Goal: Information Seeking & Learning: Check status

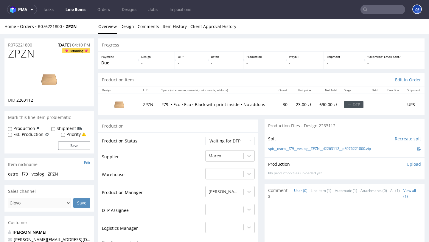
scroll to position [288, 0]
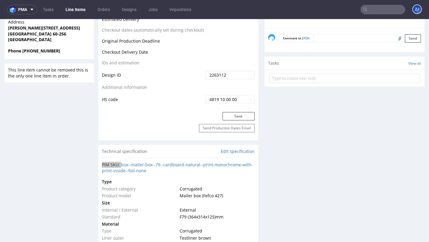
click at [367, 9] on input "text" at bounding box center [383, 10] width 45 height 10
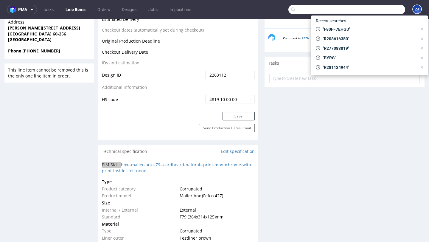
paste input "R896511231"
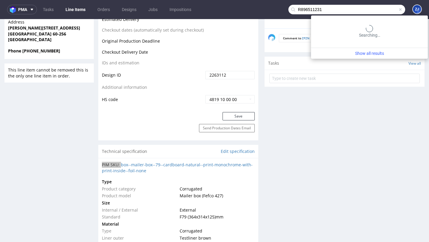
type input "R896511231"
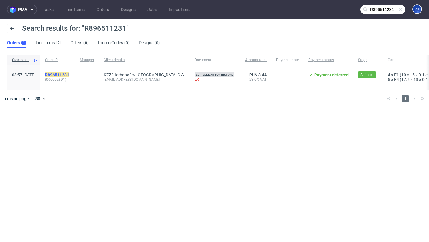
click at [66, 76] on mark "R896511231" at bounding box center [57, 74] width 24 height 5
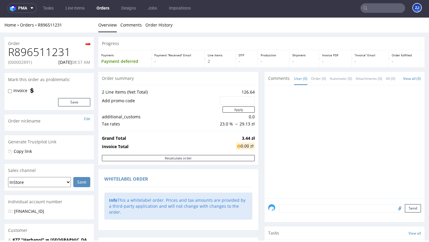
click at [39, 47] on h1 "R896511231" at bounding box center [49, 52] width 82 height 12
copy h1 "R896511231"
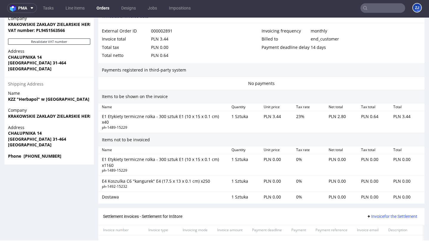
scroll to position [415, 0]
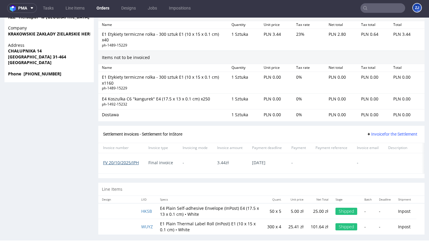
click at [125, 160] on link "FV 20/10/2025/IPH" at bounding box center [121, 163] width 36 height 6
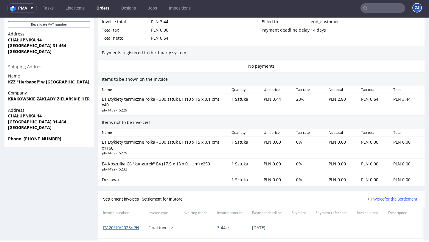
scroll to position [349, 0]
click at [131, 225] on link "FV 20/10/2025/IPH" at bounding box center [121, 228] width 36 height 6
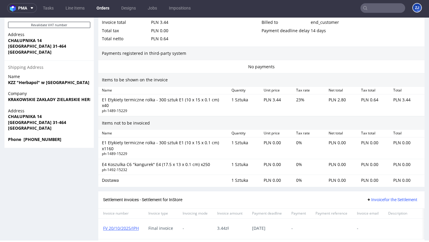
click at [154, 13] on nav "pma Tasks Line Items Orders Designs Jobs Impositions ZJ" at bounding box center [214, 8] width 429 height 19
click at [153, 9] on link "Jobs" at bounding box center [152, 8] width 16 height 10
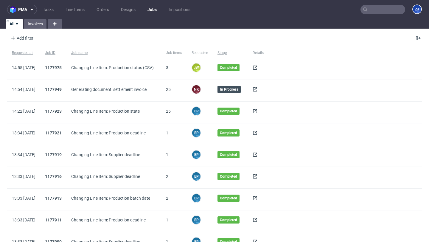
click at [258, 91] on icon at bounding box center [255, 89] width 5 height 5
click at [269, 91] on div at bounding box center [258, 90] width 21 height 21
click at [258, 90] on icon at bounding box center [255, 89] width 5 height 5
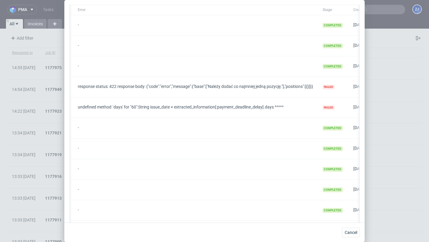
scroll to position [0, 118]
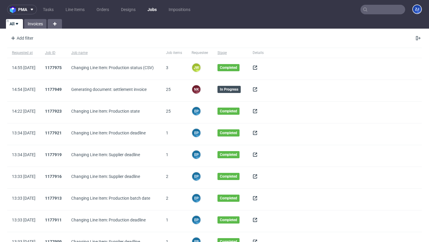
click at [258, 89] on icon at bounding box center [255, 89] width 5 height 5
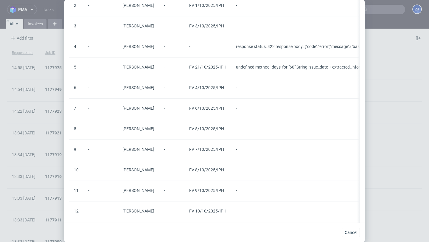
scroll to position [40, 0]
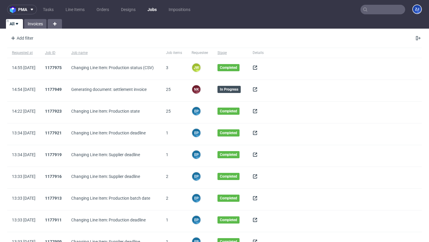
click at [258, 89] on icon at bounding box center [255, 89] width 5 height 5
click at [264, 87] on span at bounding box center [258, 90] width 11 height 7
click at [257, 87] on use at bounding box center [255, 89] width 4 height 4
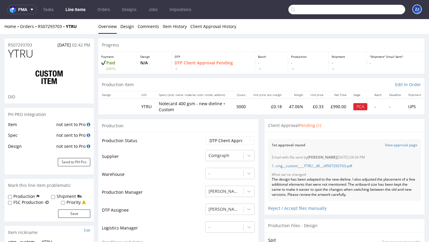
click at [379, 9] on input "text" at bounding box center [347, 10] width 117 height 10
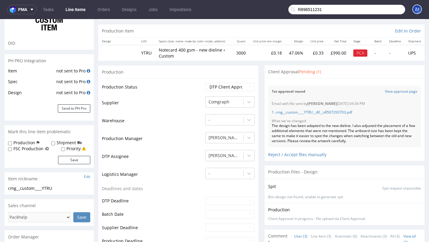
scroll to position [38, 0]
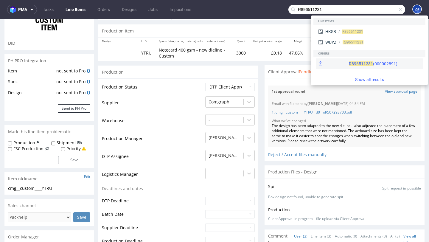
type input "R896511231"
click at [349, 62] on span "R896511231" at bounding box center [361, 63] width 24 height 5
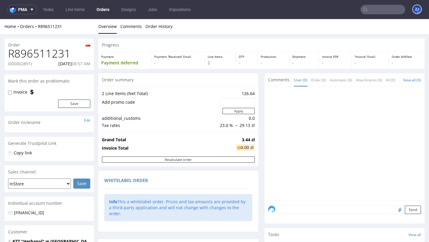
click at [46, 52] on h1 "R896511231" at bounding box center [49, 54] width 82 height 12
click at [106, 7] on link "Orders" at bounding box center [103, 10] width 20 height 10
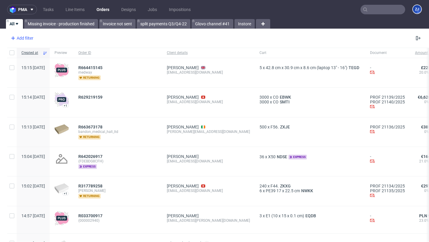
click at [22, 37] on div "Add filter" at bounding box center [21, 38] width 26 height 10
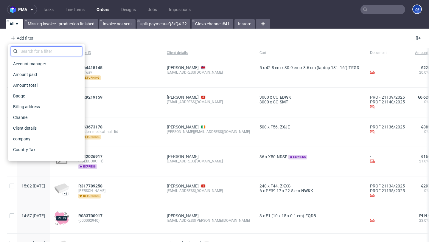
click at [31, 51] on input "text" at bounding box center [47, 52] width 72 height 10
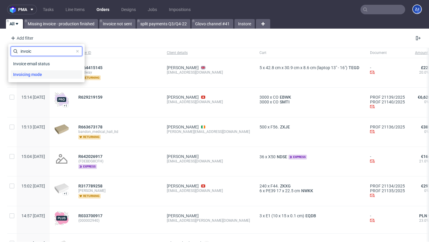
type input "invoic"
click at [37, 76] on span "Invoicing mode" at bounding box center [28, 74] width 34 height 8
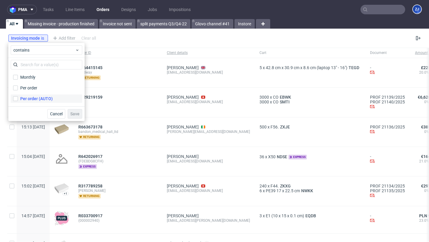
click at [41, 95] on label "Per order (AUTO)" at bounding box center [47, 99] width 72 height 8
click at [18, 96] on input "Per order (AUTO)" at bounding box center [15, 98] width 5 height 5
click at [41, 95] on label "Per order (AUTO)" at bounding box center [47, 99] width 72 height 8
click at [18, 96] on input "Per order (AUTO)" at bounding box center [15, 98] width 5 height 5
checkbox input "false"
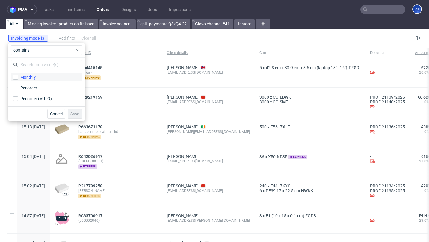
click at [33, 79] on div "Monthly" at bounding box center [28, 77] width 16 height 6
click at [18, 79] on input "Monthly" at bounding box center [15, 77] width 5 height 5
checkbox input "true"
click at [79, 114] on span "Save" at bounding box center [74, 114] width 9 height 4
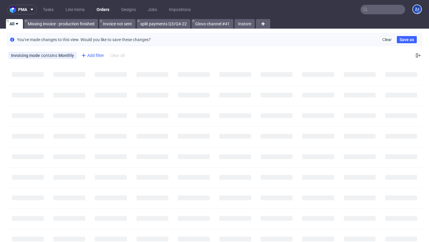
click at [91, 56] on div "Add filter" at bounding box center [92, 56] width 26 height 10
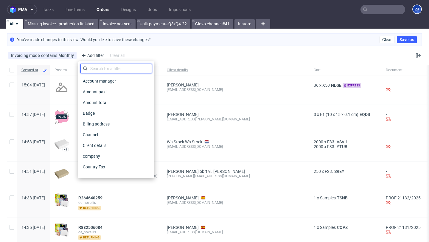
click at [98, 67] on input "text" at bounding box center [116, 69] width 72 height 10
type input "i"
click at [244, 24] on link "Instore" at bounding box center [245, 24] width 20 height 10
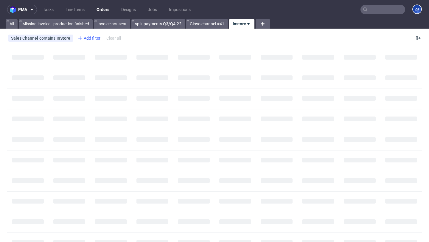
click at [88, 39] on div "Add filter" at bounding box center [88, 38] width 26 height 10
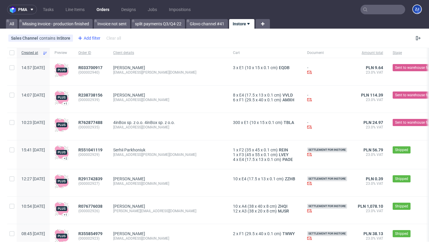
click at [96, 38] on div "Add filter" at bounding box center [88, 38] width 26 height 10
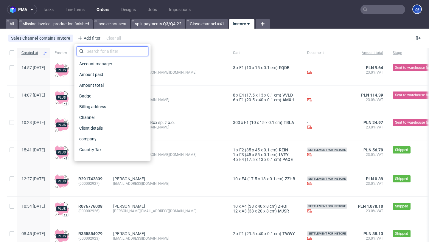
click at [97, 50] on input "text" at bounding box center [113, 52] width 72 height 10
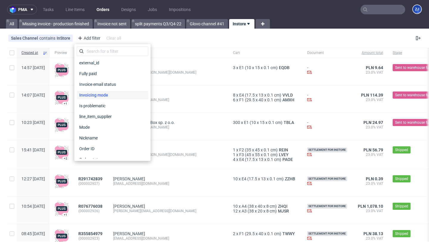
click at [104, 96] on span "Invoicing mode" at bounding box center [94, 95] width 34 height 8
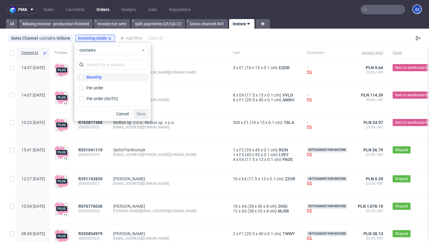
click at [99, 76] on div "Monthly" at bounding box center [94, 77] width 16 height 6
click at [84, 76] on input "Monthly" at bounding box center [81, 77] width 5 height 5
checkbox input "true"
click at [145, 114] on span "Save" at bounding box center [141, 114] width 9 height 4
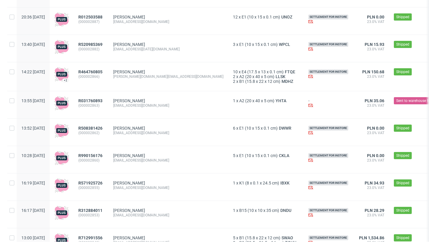
scroll to position [350, 0]
drag, startPoint x: 127, startPoint y: 129, endPoint x: 97, endPoint y: 129, distance: 30.4
click at [97, 129] on div "13:52 Wed 24.09.2025 R508381426 (000002862) Rafał Wlaź rafal@atomdev.eu 6 x E1 …" at bounding box center [279, 131] width 544 height 27
click at [109, 122] on div "R508381426 (000002862)" at bounding box center [91, 131] width 35 height 27
copy span "R508381426"
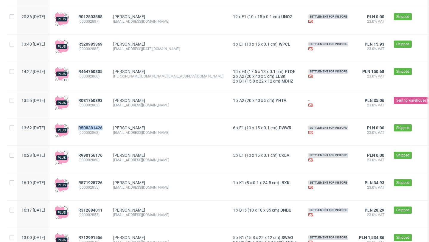
drag, startPoint x: 125, startPoint y: 129, endPoint x: 96, endPoint y: 128, distance: 28.3
click at [96, 128] on div "R508381426 (000002862)" at bounding box center [91, 131] width 35 height 27
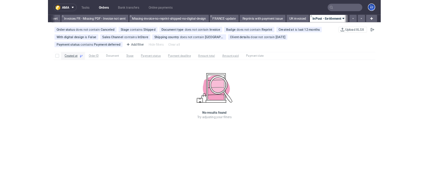
scroll to position [0, 1008]
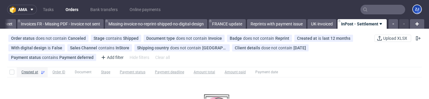
scroll to position [0, 1008]
click at [219, 37] on icon at bounding box center [219, 38] width 5 height 5
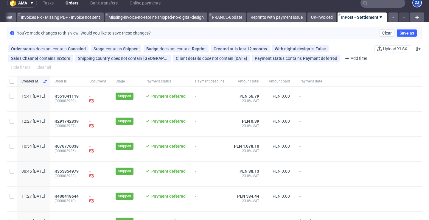
scroll to position [0, 0]
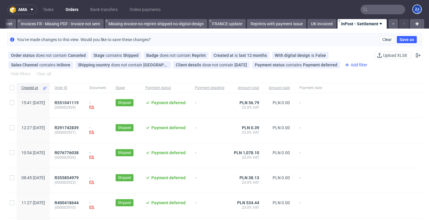
click at [352, 63] on div "Add filter" at bounding box center [356, 65] width 26 height 10
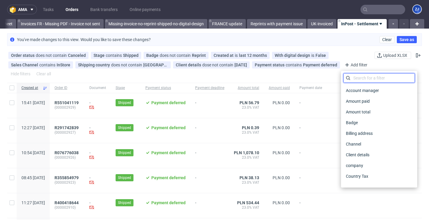
click at [356, 82] on input "text" at bounding box center [380, 78] width 72 height 10
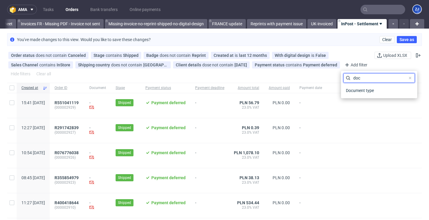
type input "doc"
click at [355, 96] on div "doc Document type" at bounding box center [379, 84] width 76 height 27
click at [356, 90] on span "Document type" at bounding box center [360, 90] width 33 height 8
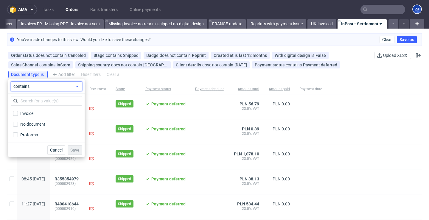
click at [49, 89] on span "contains" at bounding box center [44, 86] width 62 height 6
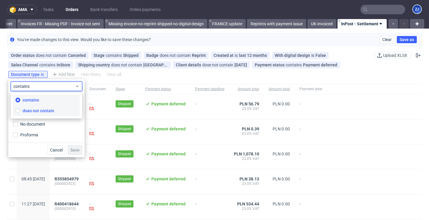
click at [45, 98] on span "does not contain" at bounding box center [39, 111] width 32 height 6
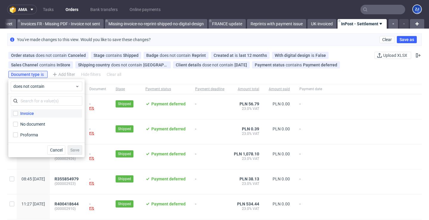
click at [26, 98] on div "Invoice" at bounding box center [27, 114] width 14 height 6
click at [18, 98] on input "Invoice" at bounding box center [15, 113] width 5 height 5
checkbox input "true"
click at [74, 98] on span "Save" at bounding box center [74, 150] width 9 height 4
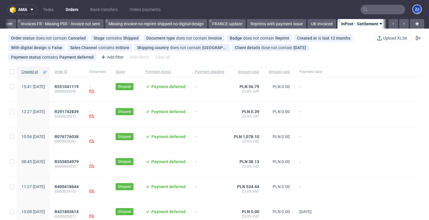
scroll to position [0, 1008]
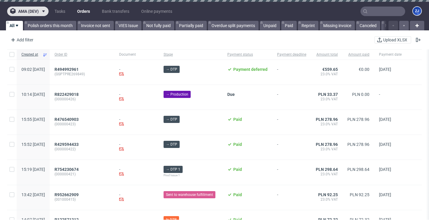
click at [29, 12] on span "ama (dev)" at bounding box center [28, 11] width 21 height 4
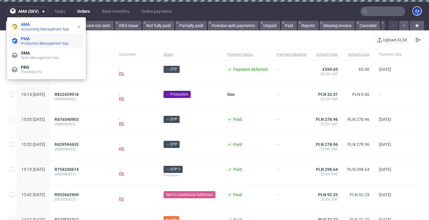
click at [27, 45] on span "Production Management App" at bounding box center [45, 43] width 48 height 4
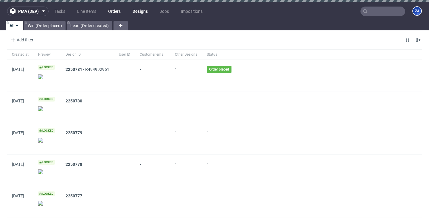
click at [113, 9] on link "Orders" at bounding box center [115, 12] width 20 height 10
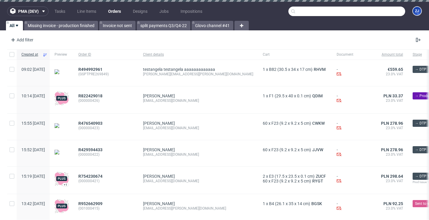
click at [385, 13] on input "text" at bounding box center [347, 12] width 117 height 10
paste input "5482452__8588544"
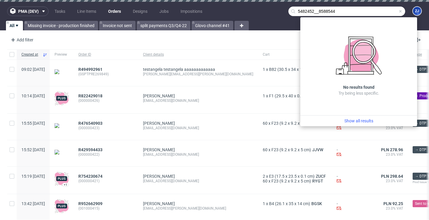
type input "5482452__8588544"
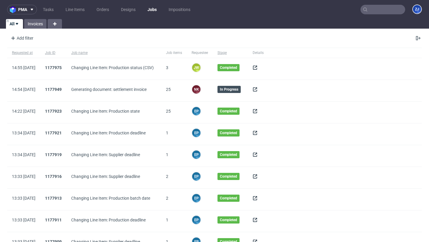
click at [154, 12] on link "Jobs" at bounding box center [152, 10] width 16 height 10
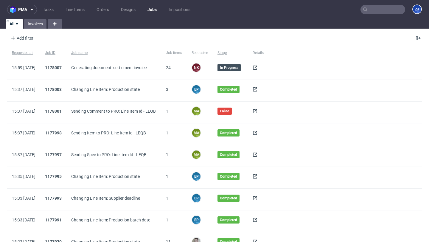
click at [258, 67] on icon at bounding box center [255, 67] width 5 height 5
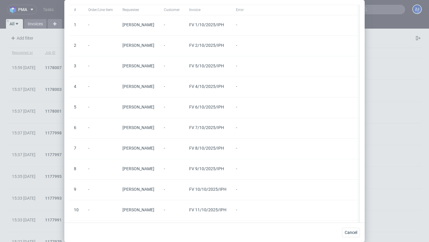
click at [214, 24] on span "FV 1/10/2025/IPH" at bounding box center [207, 24] width 37 height 5
click at [216, 24] on span "FV 1/10/2025/IPH" at bounding box center [207, 24] width 37 height 5
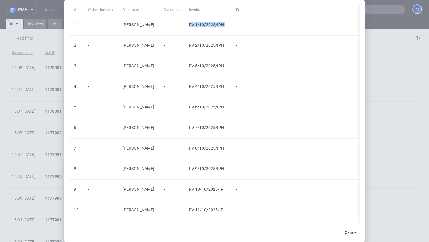
copy span "FV 1/10/2025/IPH"
click at [349, 234] on span "Cancel" at bounding box center [351, 232] width 13 height 4
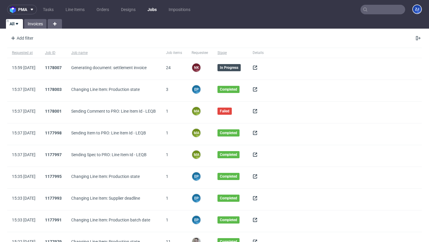
click at [383, 10] on input "text" at bounding box center [383, 10] width 45 height 10
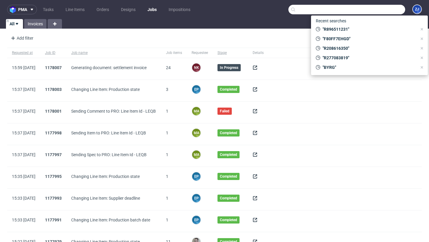
paste input "FV 1/10/2025/IPH"
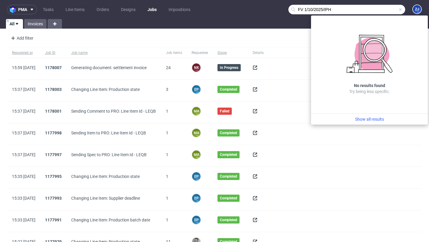
type input "FV 1/10/2025/IPH"
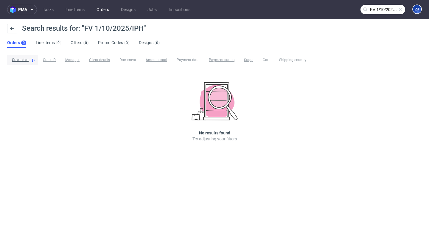
click at [96, 10] on link "Orders" at bounding box center [103, 10] width 20 height 10
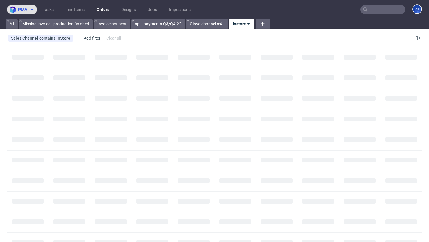
click at [30, 11] on icon at bounding box center [32, 9] width 5 height 5
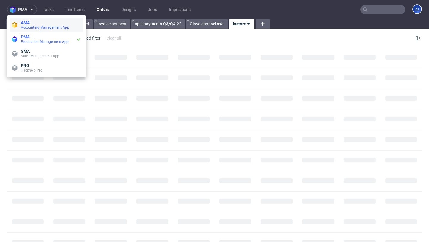
click at [27, 24] on span "AMA" at bounding box center [25, 22] width 9 height 5
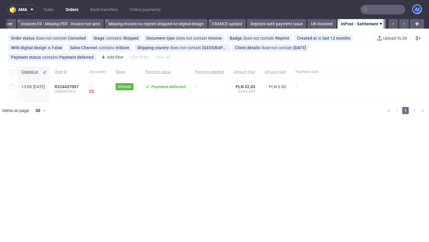
scroll to position [0, 1008]
click at [219, 39] on icon at bounding box center [219, 38] width 5 height 5
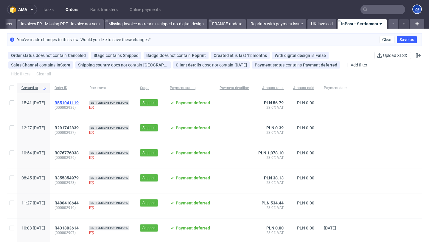
click at [79, 101] on span "R551041119" at bounding box center [67, 102] width 24 height 5
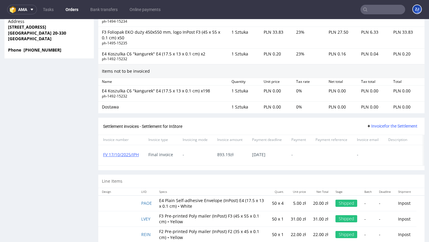
scroll to position [446, 0]
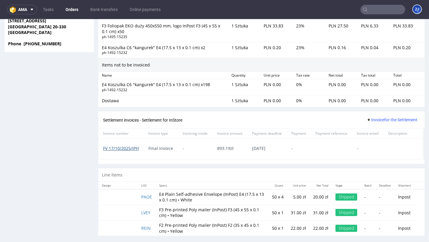
click at [123, 145] on link "FV 17/10/2025/IPH" at bounding box center [121, 148] width 36 height 6
click at [115, 145] on link "FV 17/10/2025/IPH" at bounding box center [121, 148] width 36 height 6
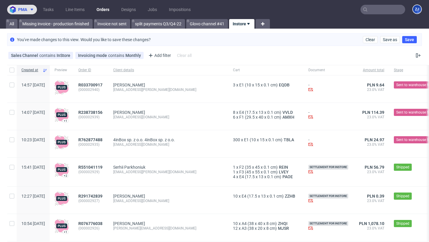
click at [30, 8] on icon at bounding box center [32, 9] width 5 height 5
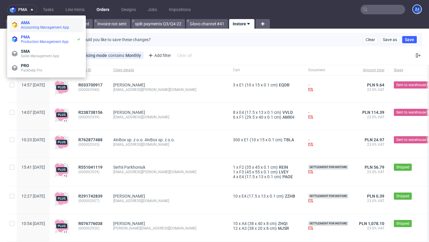
click at [31, 28] on span "Accounting Management App" at bounding box center [45, 27] width 48 height 4
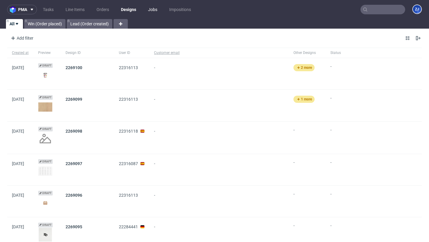
click at [154, 9] on link "Jobs" at bounding box center [153, 10] width 16 height 10
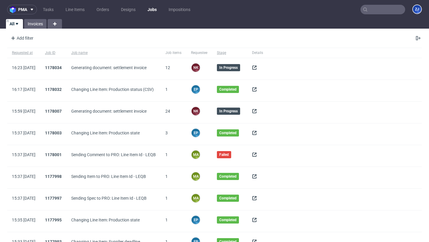
click at [263, 70] on span at bounding box center [257, 68] width 11 height 7
click at [257, 66] on icon at bounding box center [254, 67] width 5 height 5
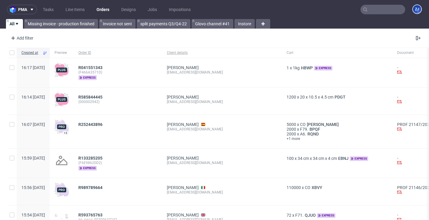
click at [368, 9] on input "text" at bounding box center [383, 10] width 45 height 10
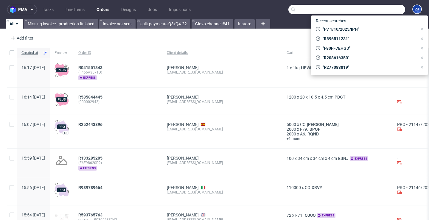
paste input "5482452__8588544"
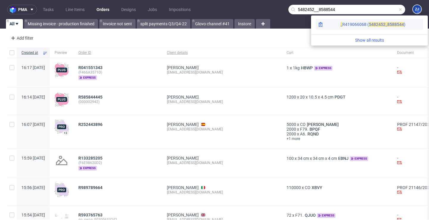
type input "5482452__8588544"
click at [386, 25] on span "_8588544" at bounding box center [395, 24] width 18 height 5
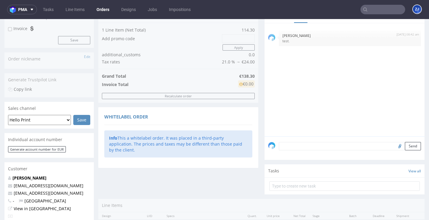
scroll to position [133, 0]
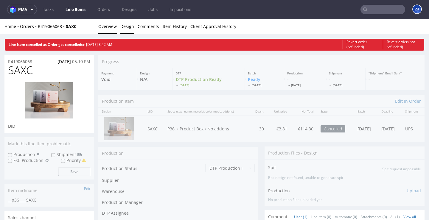
click at [131, 30] on link "Design" at bounding box center [127, 26] width 14 height 15
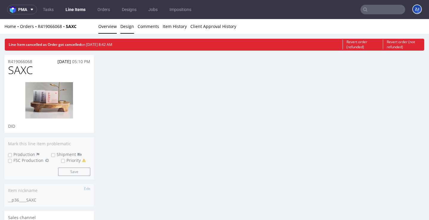
click at [103, 29] on link "Overview" at bounding box center [107, 26] width 18 height 15
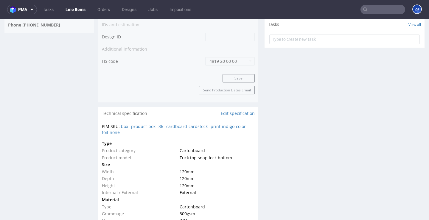
scroll to position [354, 0]
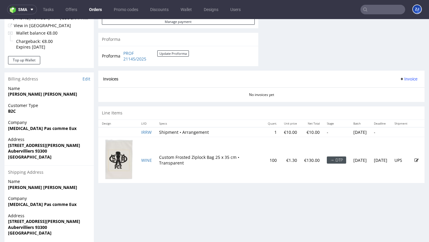
scroll to position [263, 0]
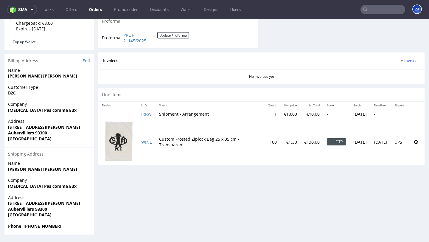
click at [385, 7] on input "text" at bounding box center [383, 10] width 45 height 10
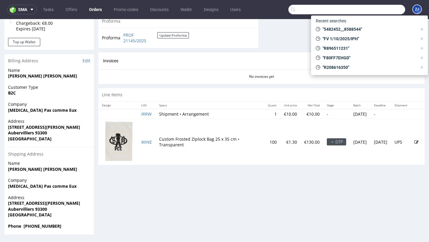
paste input "R003633422"
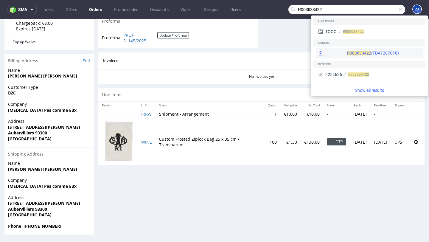
type input "R003633422"
click at [374, 54] on div "R003633422 (FDA7287CF8)" at bounding box center [373, 53] width 52 height 6
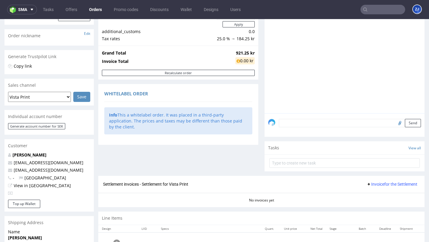
scroll to position [72, 0]
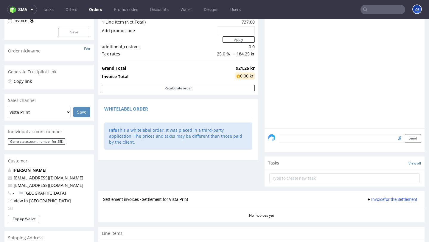
click at [287, 66] on div at bounding box center [346, 74] width 157 height 110
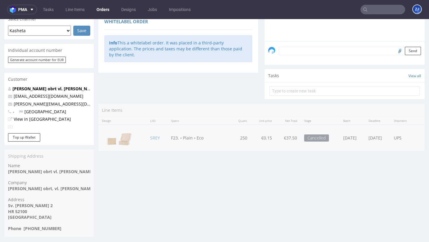
scroll to position [178, 0]
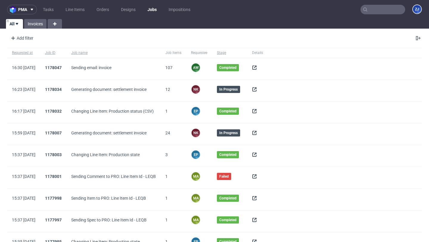
click at [257, 90] on icon at bounding box center [254, 89] width 5 height 5
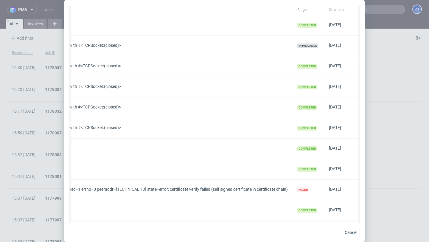
scroll to position [0, 213]
click at [356, 235] on span "Cancel" at bounding box center [351, 232] width 13 height 4
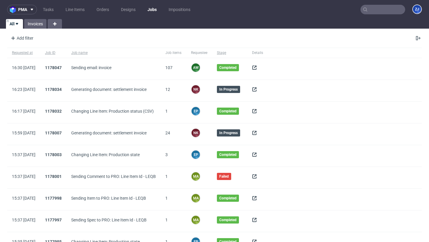
click at [257, 89] on use at bounding box center [255, 89] width 4 height 4
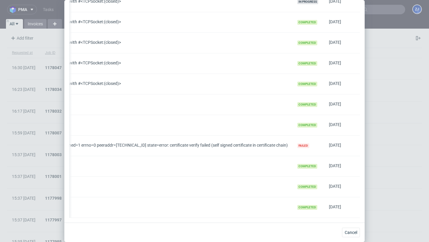
scroll to position [0, 0]
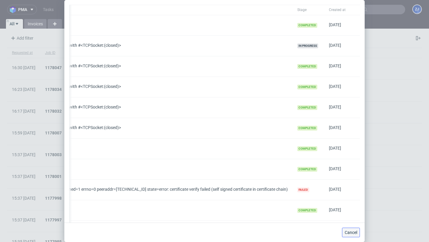
click at [353, 233] on span "Cancel" at bounding box center [351, 232] width 13 height 4
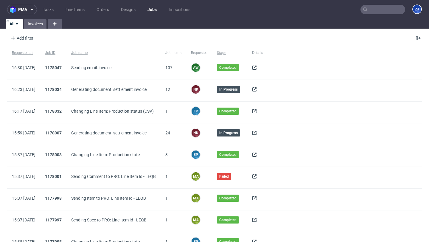
click at [257, 89] on icon at bounding box center [254, 89] width 5 height 5
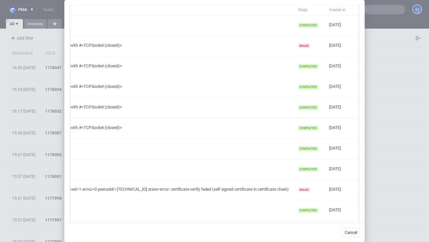
scroll to position [0, 212]
click at [352, 231] on span "Cancel" at bounding box center [351, 232] width 13 height 4
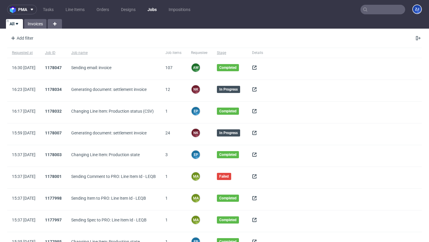
click at [257, 92] on icon at bounding box center [254, 89] width 5 height 5
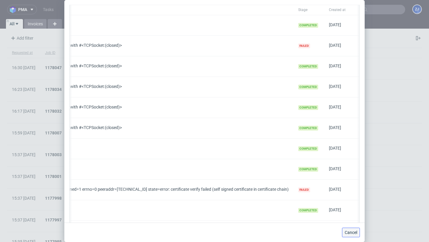
click at [353, 236] on button "Cancel" at bounding box center [351, 233] width 18 height 10
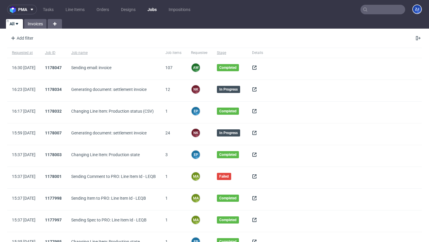
click at [257, 88] on icon at bounding box center [254, 89] width 5 height 5
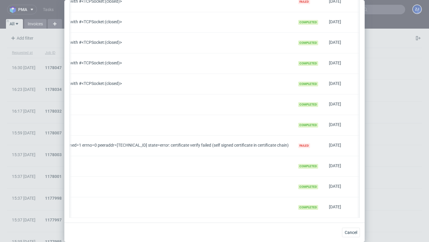
scroll to position [0, 0]
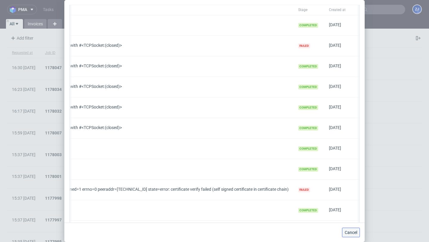
click at [356, 233] on span "Cancel" at bounding box center [351, 232] width 13 height 4
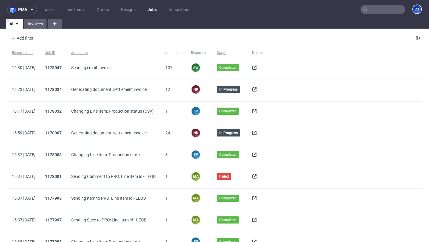
click at [257, 89] on icon at bounding box center [254, 89] width 5 height 5
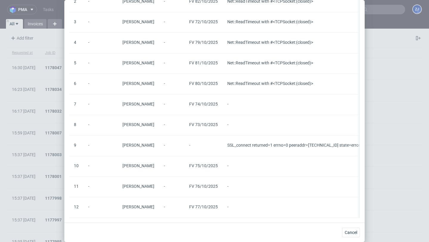
scroll to position [0, 212]
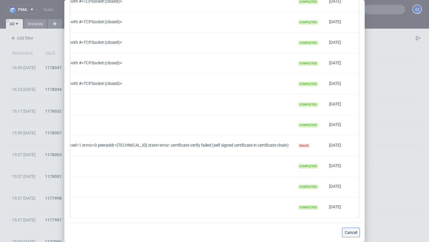
click at [357, 233] on span "Cancel" at bounding box center [351, 232] width 13 height 4
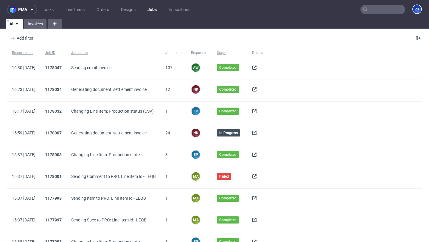
click at [257, 87] on icon at bounding box center [254, 89] width 5 height 5
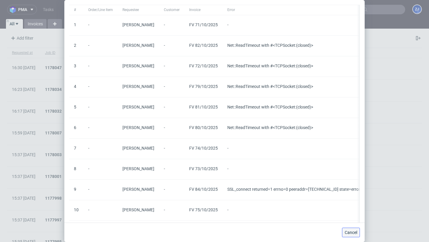
click at [358, 234] on button "Cancel" at bounding box center [351, 233] width 18 height 10
